Goal: Information Seeking & Learning: Find specific page/section

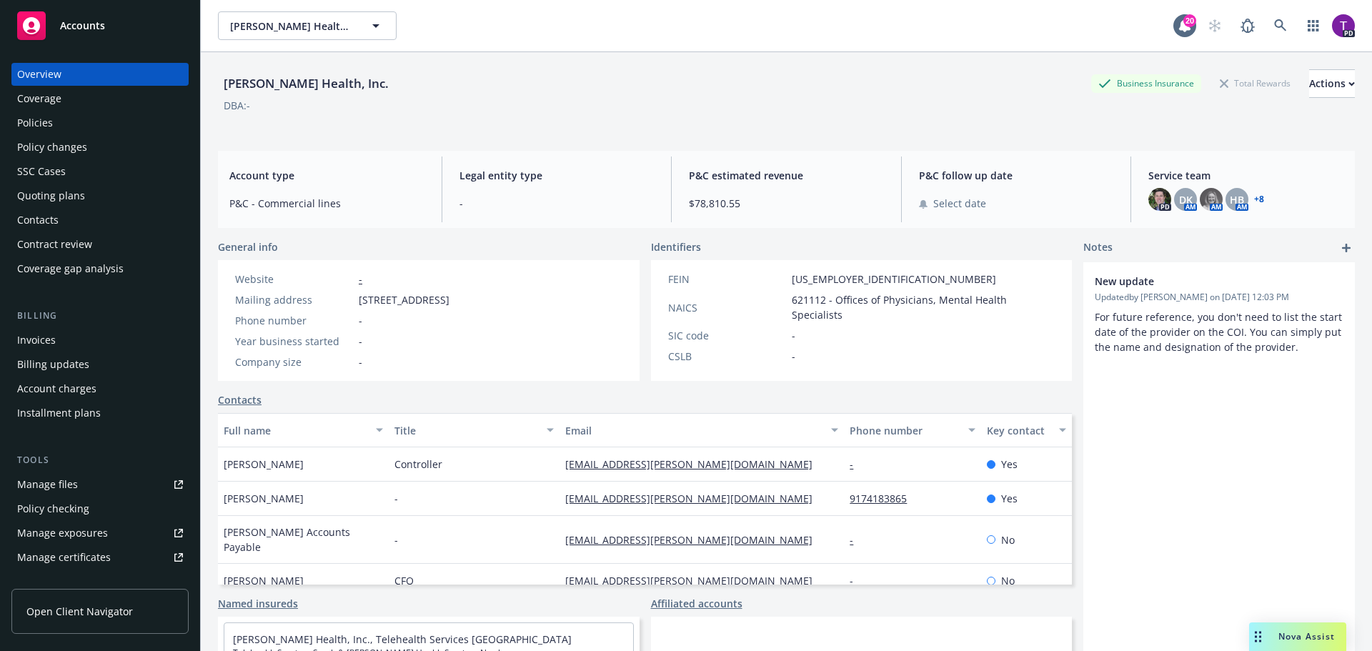
click at [110, 36] on div "Accounts" at bounding box center [100, 25] width 166 height 29
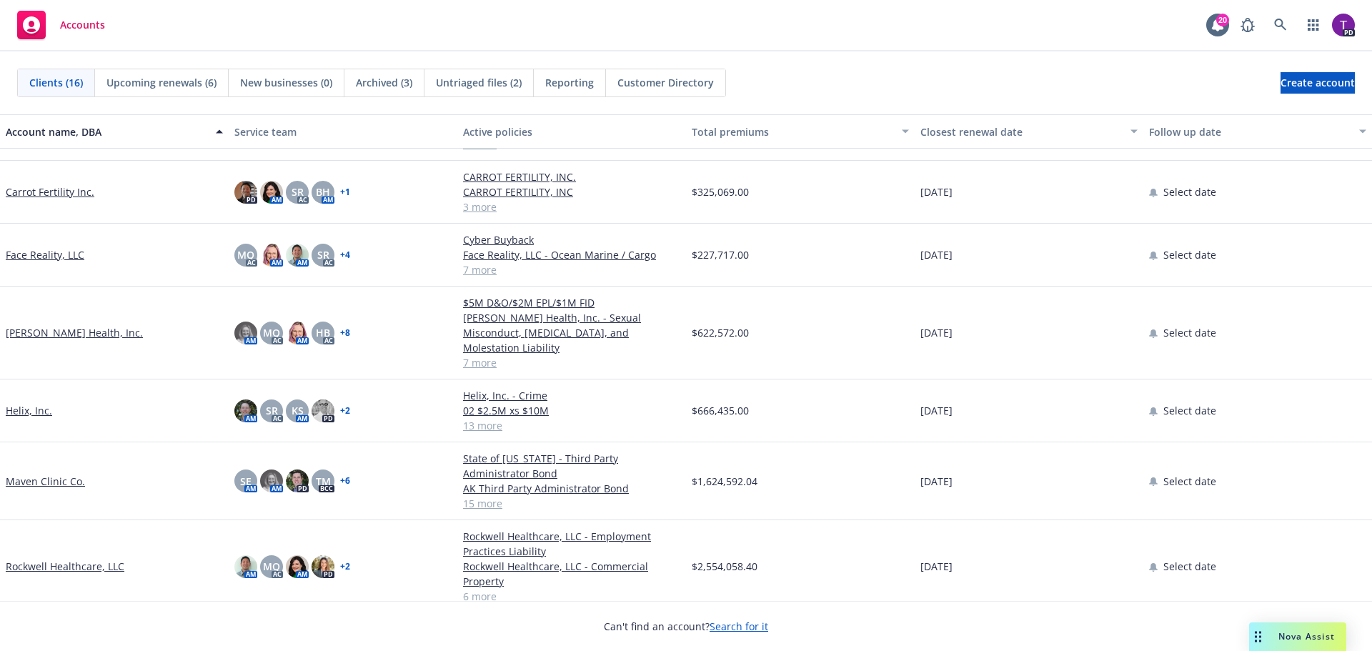
scroll to position [214, 0]
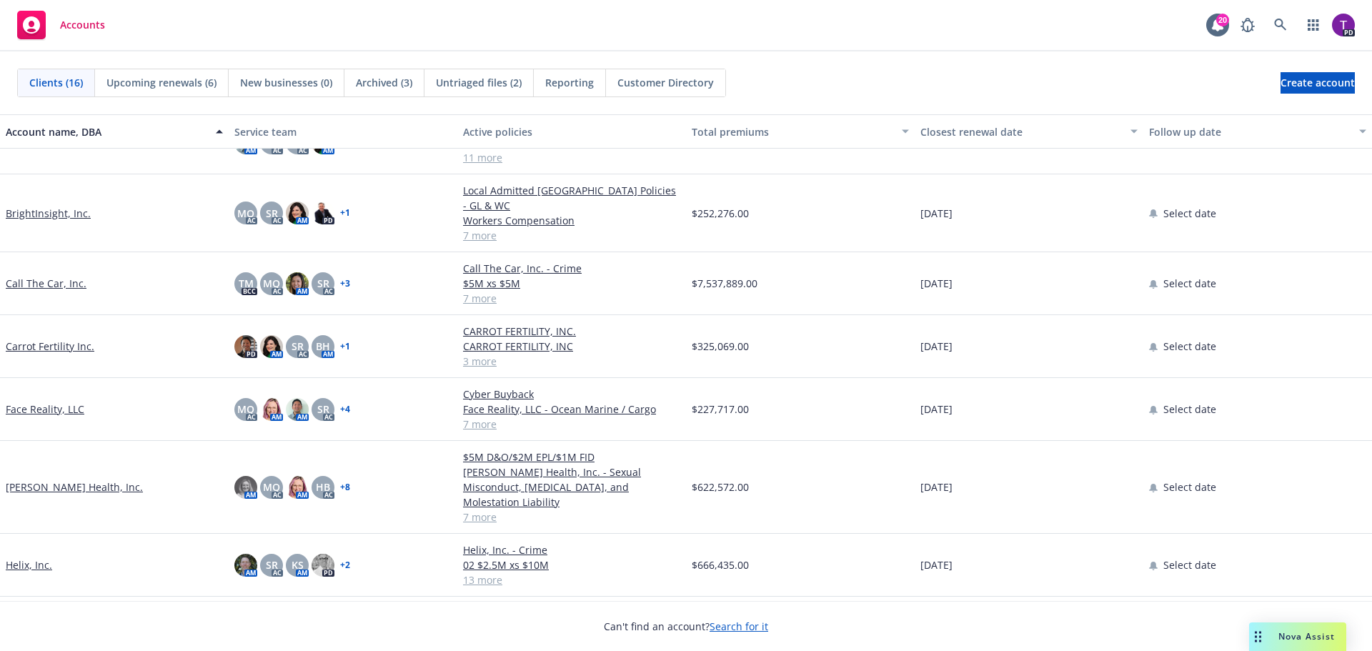
click at [63, 276] on link "Call The Car, Inc." at bounding box center [46, 283] width 81 height 15
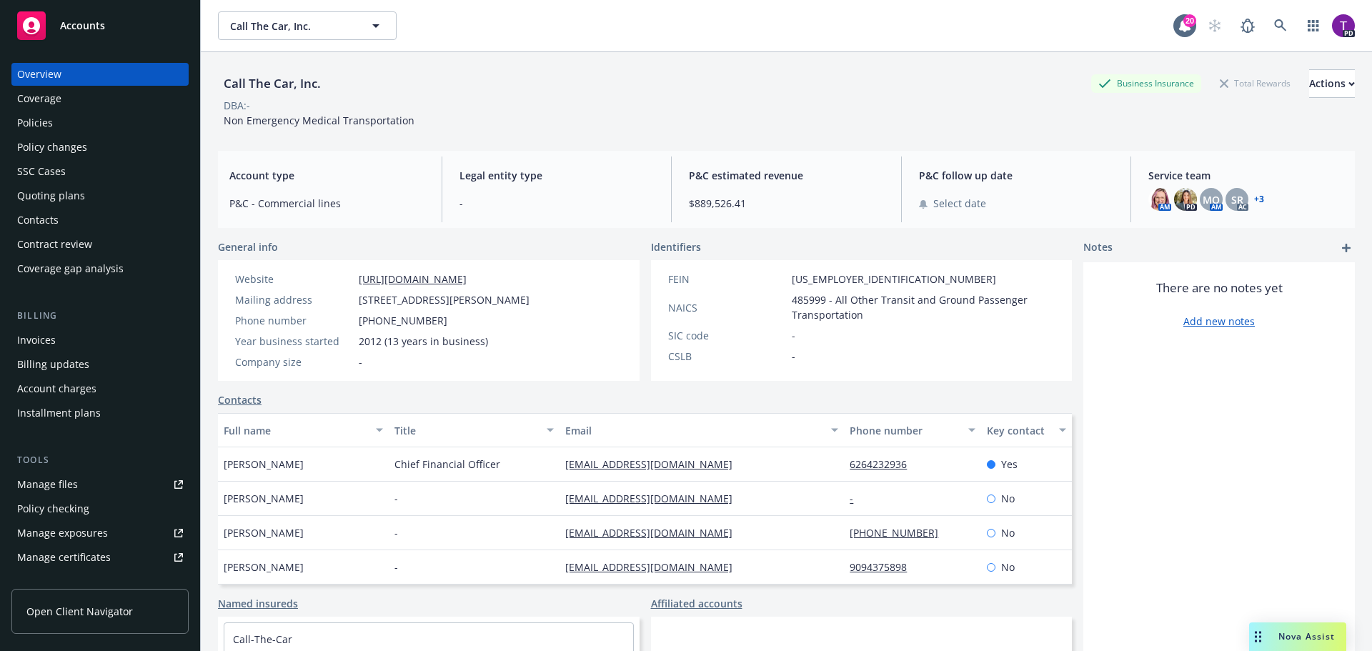
click at [72, 117] on div "Policies" at bounding box center [100, 122] width 166 height 23
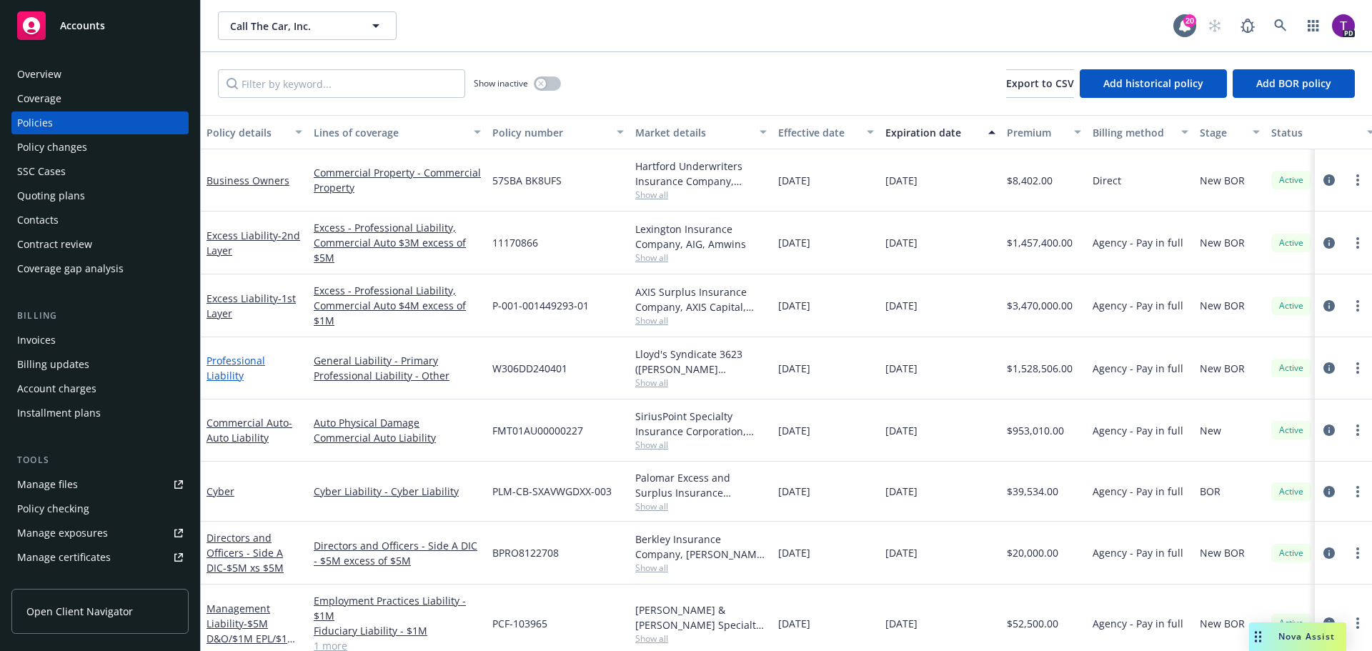
click at [261, 365] on link "Professional Liability" at bounding box center [235, 368] width 59 height 29
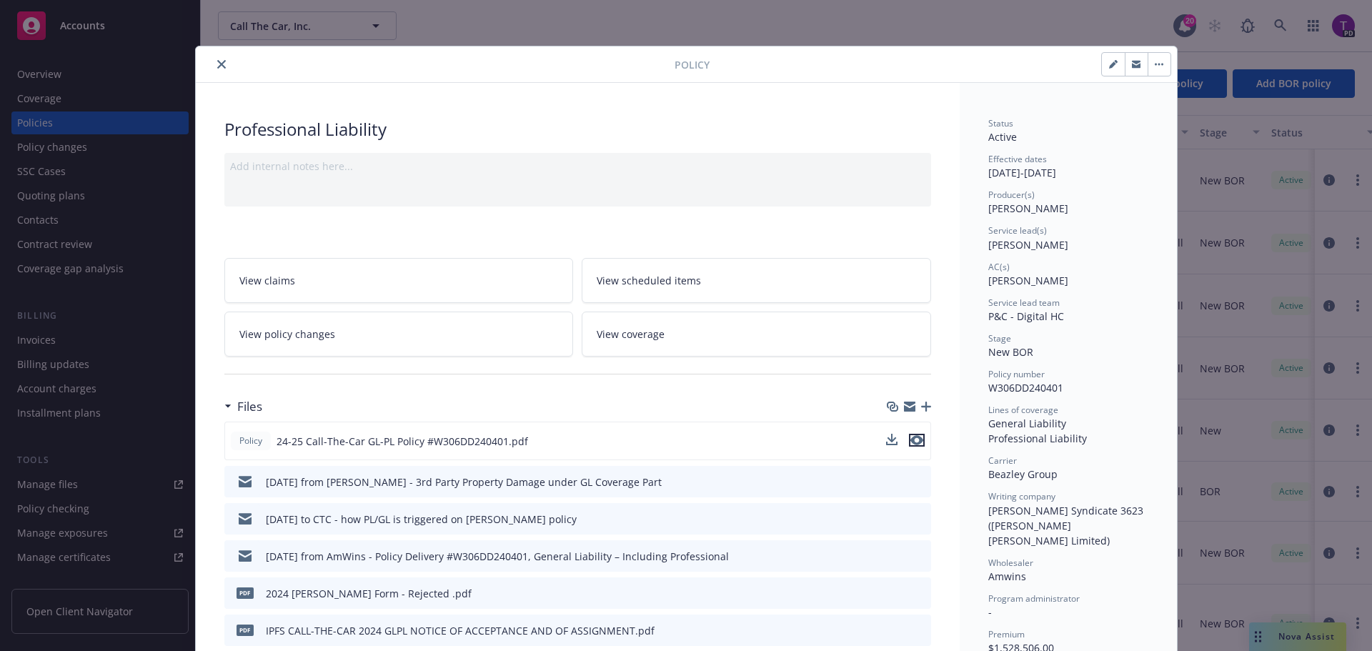
click at [912, 440] on icon "preview file" at bounding box center [916, 440] width 13 height 10
click at [217, 66] on icon "close" at bounding box center [221, 64] width 9 height 9
